Goal: Information Seeking & Learning: Learn about a topic

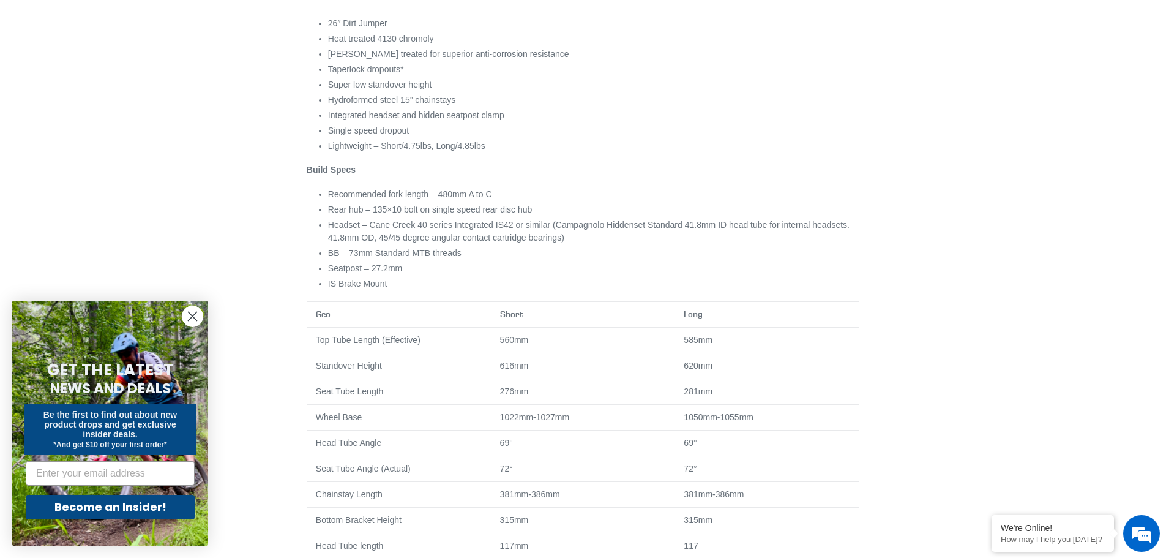
scroll to position [612, 0]
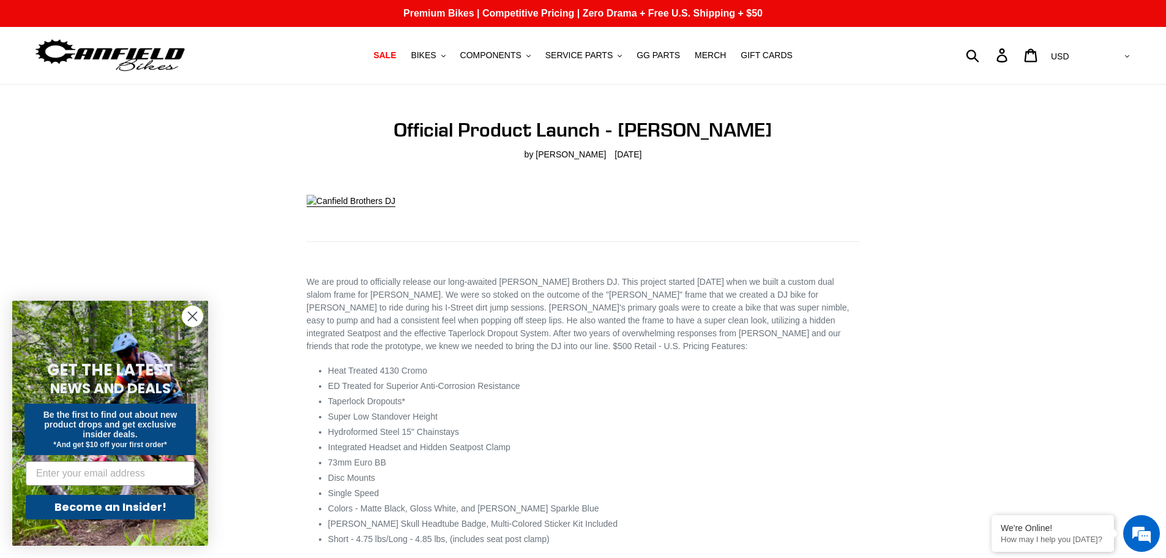
click at [191, 310] on circle "Close dialog" at bounding box center [192, 316] width 20 height 20
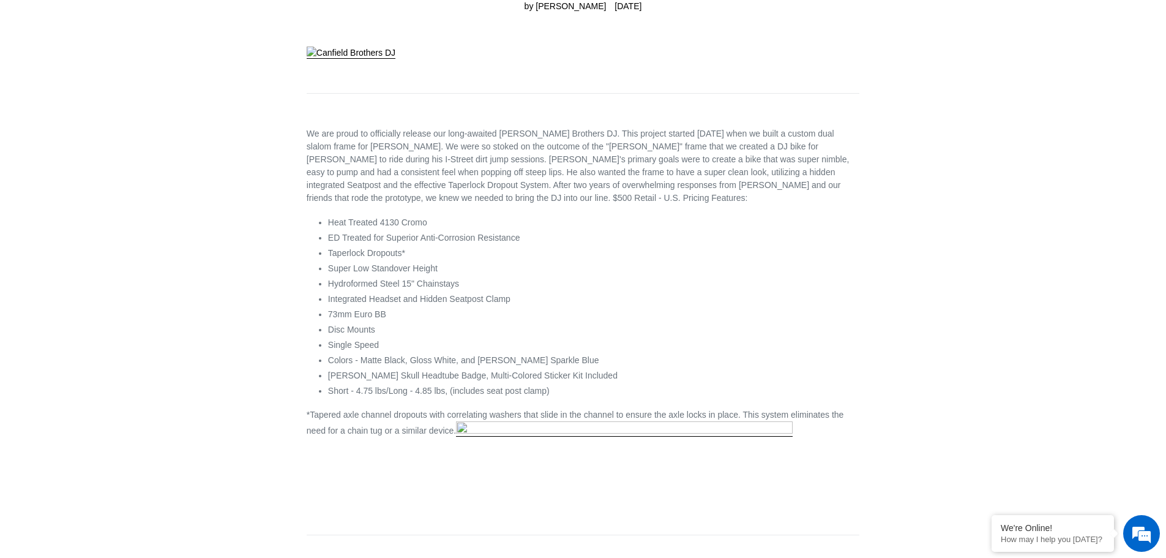
scroll to position [61, 0]
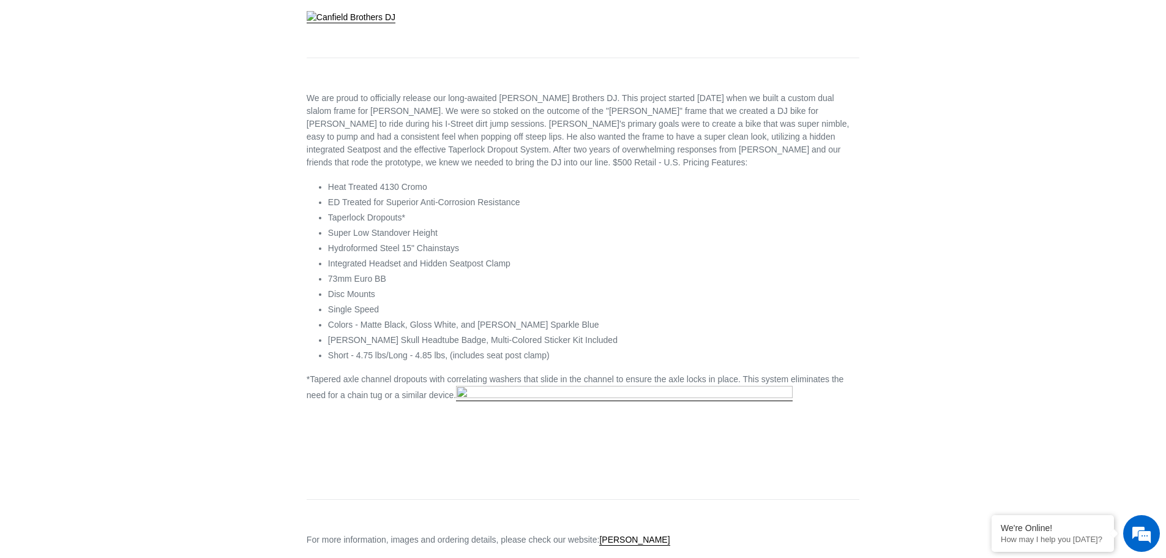
click at [104, 297] on main "Official Product Launch - [PERSON_NAME] by [PERSON_NAME] [DATE] We are proud to…" at bounding box center [583, 433] width 1166 height 1064
